Goal: Task Accomplishment & Management: Manage account settings

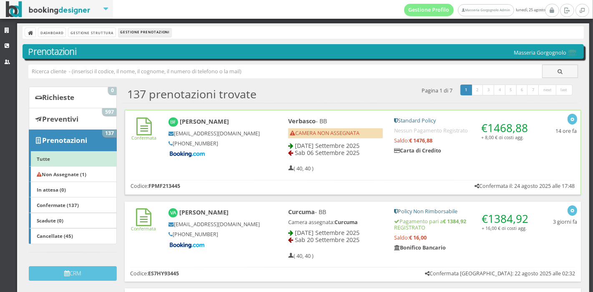
click at [347, 136] on span "CAMERA NON ASSEGNATA" at bounding box center [325, 133] width 70 height 7
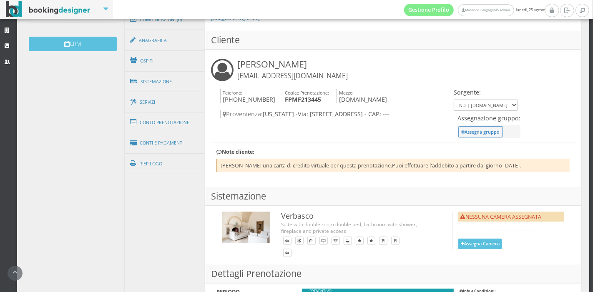
scroll to position [256, 0]
click at [176, 141] on link "Conti e Pagamenti" at bounding box center [165, 142] width 81 height 21
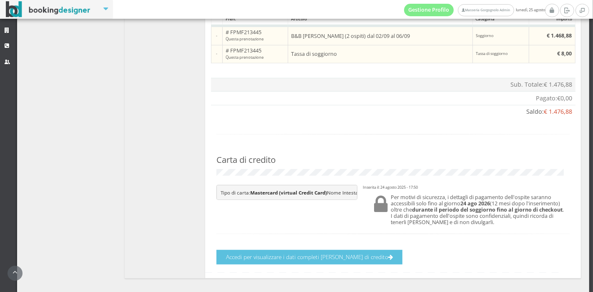
scroll to position [515, 0]
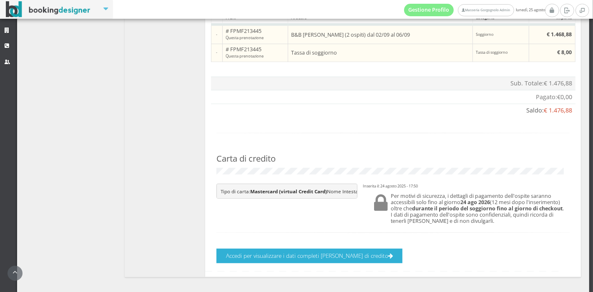
click at [340, 263] on button "Accedi per visualizzare i dati completi della carta di credito" at bounding box center [309, 256] width 186 height 15
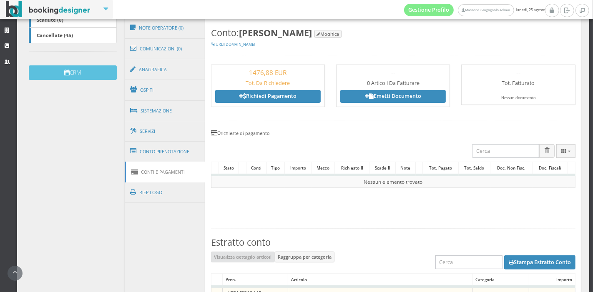
scroll to position [224, 0]
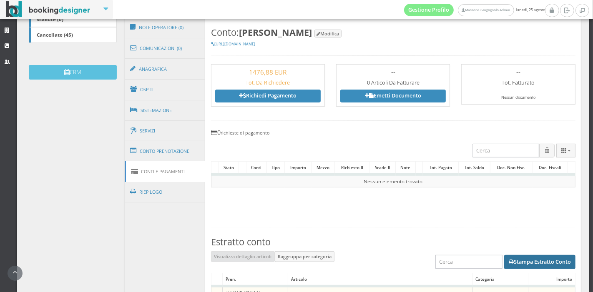
click at [511, 259] on button "Stampa Estratto Conto" at bounding box center [539, 262] width 71 height 14
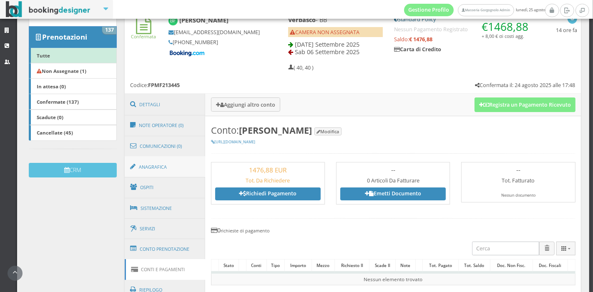
scroll to position [119, 0]
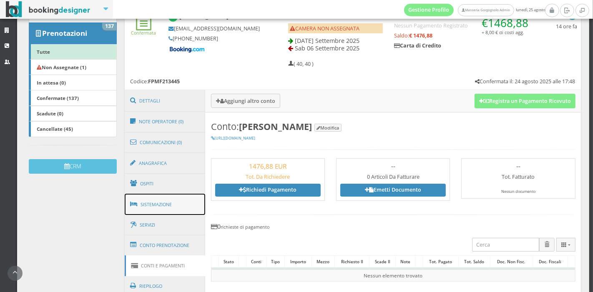
click at [182, 206] on link "Sistemazione" at bounding box center [165, 205] width 81 height 22
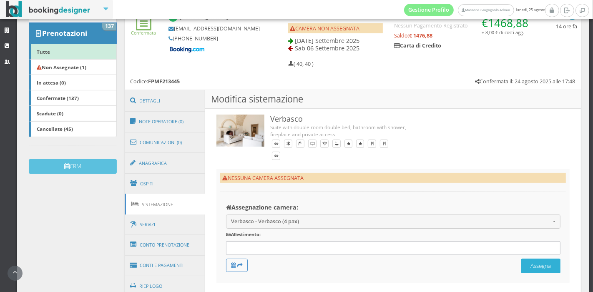
click at [533, 260] on button "Assegna" at bounding box center [540, 266] width 39 height 15
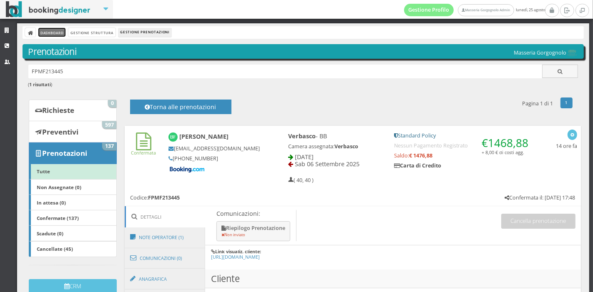
click at [55, 31] on link "Dashboard" at bounding box center [51, 32] width 27 height 9
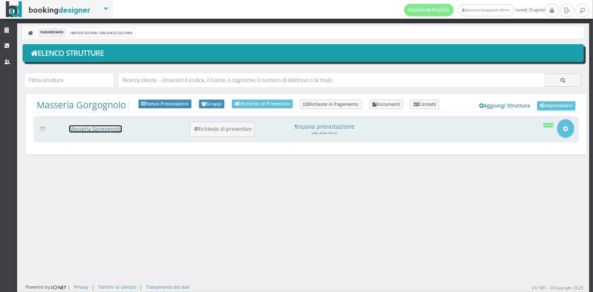
click at [111, 127] on link "Masseria Gorgognolo" at bounding box center [95, 129] width 53 height 7
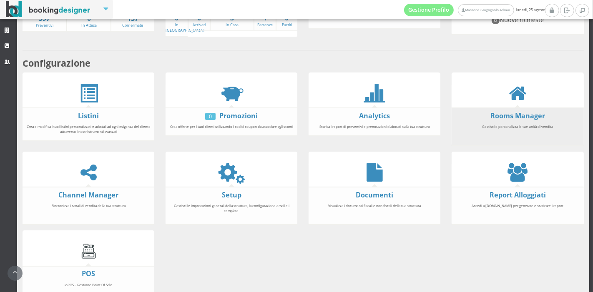
scroll to position [120, 0]
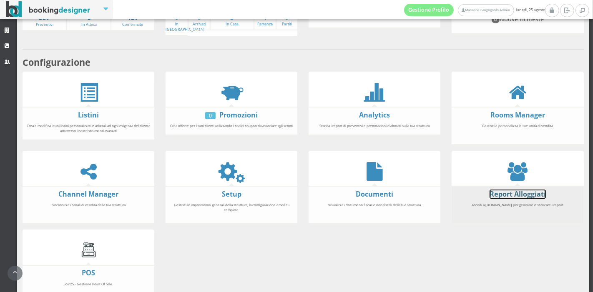
click at [506, 193] on link "Report Alloggiati" at bounding box center [518, 194] width 56 height 9
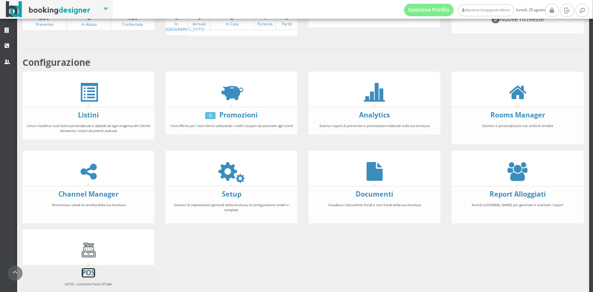
click at [91, 276] on link "POS" at bounding box center [88, 273] width 13 height 9
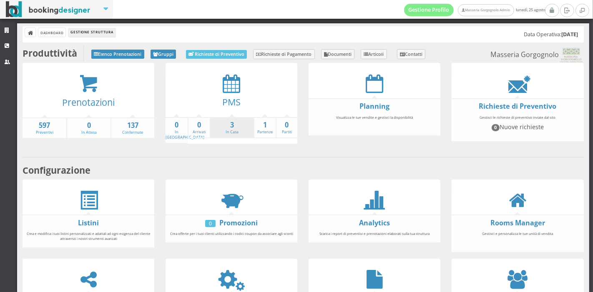
click at [222, 132] on li "3 In Casa" at bounding box center [232, 128] width 44 height 22
click at [228, 131] on link "3 In Casa" at bounding box center [232, 128] width 43 height 15
